Goal: Transaction & Acquisition: Purchase product/service

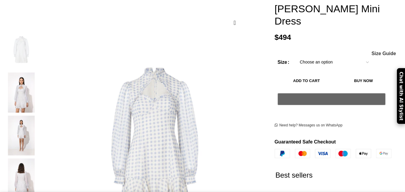
click at [40, 116] on img at bounding box center [21, 136] width 37 height 40
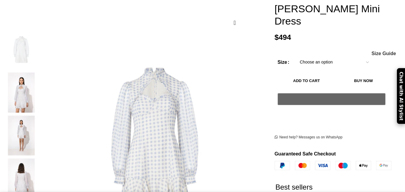
scroll to position [0, 63]
click at [39, 116] on img at bounding box center [21, 136] width 37 height 40
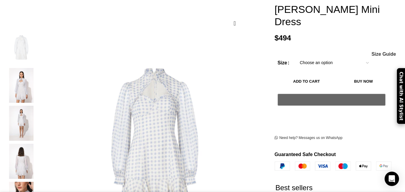
click at [40, 154] on img "4 / 5" at bounding box center [21, 161] width 37 height 35
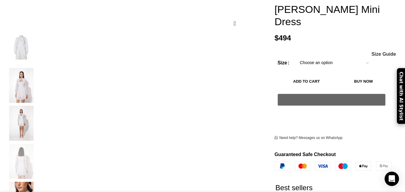
click at [39, 119] on img "3 / 5" at bounding box center [21, 123] width 37 height 35
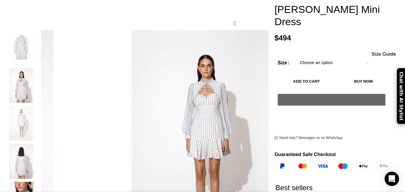
scroll to position [0, 126]
click at [40, 155] on img "4 / 5" at bounding box center [21, 161] width 37 height 35
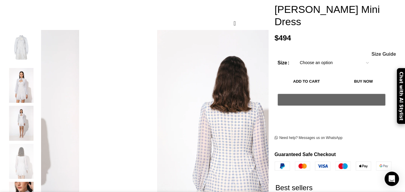
scroll to position [0, 190]
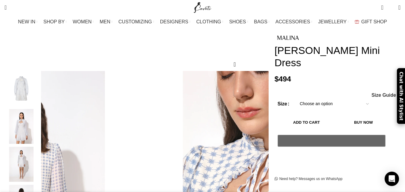
scroll to position [43, 0]
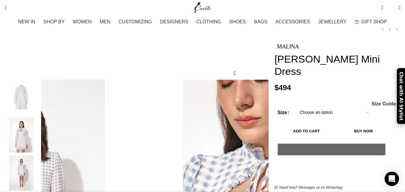
click at [360, 107] on select "Choose an option 4 UK 6 UK 8 UK 10 UK 12 UK 14 UK 16 UK" at bounding box center [335, 113] width 78 height 13
click at [372, 102] on span "Size Guide" at bounding box center [384, 104] width 25 height 5
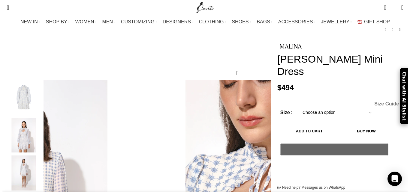
scroll to position [0, 316]
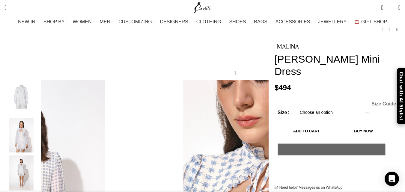
click at [372, 102] on span "Size Guide" at bounding box center [384, 104] width 25 height 5
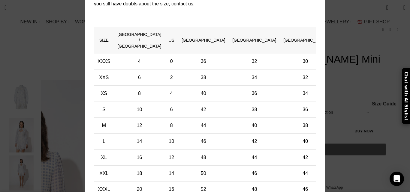
scroll to position [0, 505]
